Goal: Find contact information: Find contact information

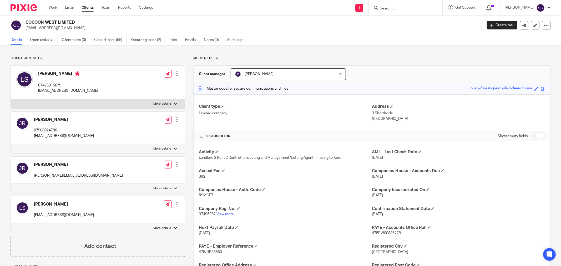
click at [419, 8] on input "Search" at bounding box center [402, 8] width 47 height 5
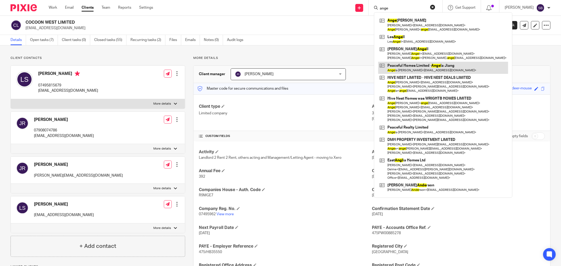
type input "ange"
click at [401, 68] on link at bounding box center [443, 68] width 130 height 12
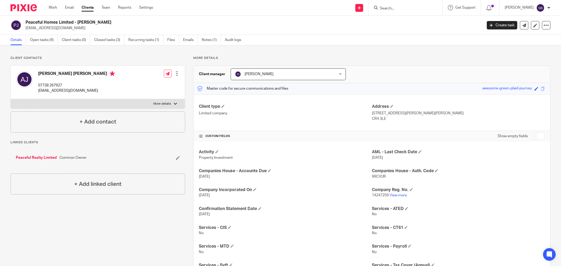
drag, startPoint x: 25, startPoint y: 28, endPoint x: 71, endPoint y: 28, distance: 46.3
click at [71, 28] on div "Peaceful Homes Limited - [PERSON_NAME] [EMAIL_ADDRESS][DOMAIN_NAME]" at bounding box center [245, 25] width 468 height 11
copy p "[EMAIL_ADDRESS][DOMAIN_NAME]"
drag, startPoint x: 26, startPoint y: 21, endPoint x: 74, endPoint y: 17, distance: 47.7
click at [74, 17] on div "Peaceful Homes Limited - [PERSON_NAME] [EMAIL_ADDRESS][DOMAIN_NAME] Create task…" at bounding box center [280, 25] width 561 height 19
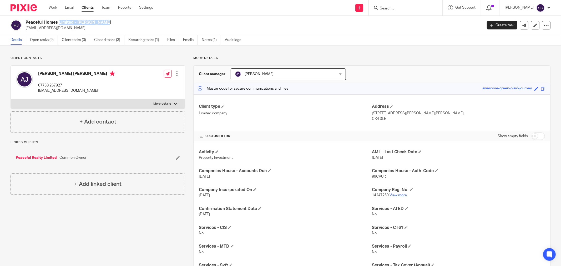
copy h2 "Peaceful Homes Limited"
drag, startPoint x: 38, startPoint y: 91, endPoint x: 85, endPoint y: 89, distance: 47.1
click at [85, 89] on div "[PERSON_NAME] [PERSON_NAME] 07738 267927 [EMAIL_ADDRESS][DOMAIN_NAME] Edit cont…" at bounding box center [98, 82] width 174 height 33
copy p "[EMAIL_ADDRESS][DOMAIN_NAME]"
drag, startPoint x: 38, startPoint y: 73, endPoint x: 70, endPoint y: 74, distance: 32.3
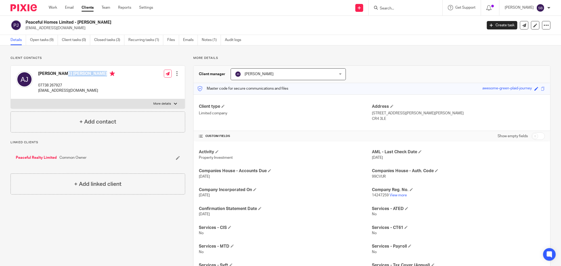
click at [70, 74] on div "Angela Lei Jiang 07738 267927 jianglei_uk@hotmail.com" at bounding box center [65, 82] width 99 height 28
drag, startPoint x: 70, startPoint y: 74, endPoint x: 88, endPoint y: 64, distance: 20.4
click at [88, 64] on div "Client contacts Angela Lei Jiang 07738 267927 jianglei_uk@hotmail.com Edit cont…" at bounding box center [98, 94] width 175 height 76
drag, startPoint x: 41, startPoint y: 92, endPoint x: 82, endPoint y: 91, distance: 41.3
click at [82, 91] on div "Angela Lei Jiang 07738 267927 jianglei_uk@hotmail.com Edit contact Create clien…" at bounding box center [98, 82] width 174 height 33
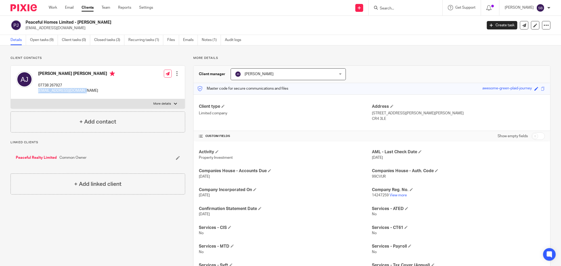
copy p "[EMAIL_ADDRESS][DOMAIN_NAME]"
click at [31, 156] on link "Peaceful Realty Limited" at bounding box center [36, 157] width 41 height 5
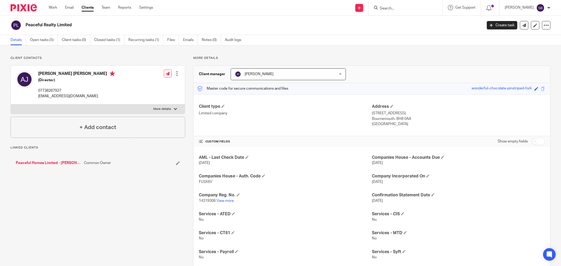
drag, startPoint x: 25, startPoint y: 26, endPoint x: 83, endPoint y: 22, distance: 57.7
click at [83, 22] on div "Peaceful Realty Limited" at bounding box center [245, 25] width 468 height 11
copy h2 "Peaceful Realty Limited"
drag, startPoint x: 41, startPoint y: 96, endPoint x: 104, endPoint y: 95, distance: 62.8
click at [104, 95] on div "[PERSON_NAME] [PERSON_NAME] (Director) 07738267927 [EMAIL_ADDRESS][DOMAIN_NAME]…" at bounding box center [98, 85] width 174 height 39
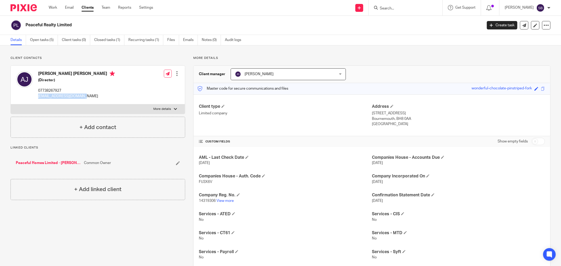
copy p "[EMAIL_ADDRESS][DOMAIN_NAME]"
